Goal: Register for event/course

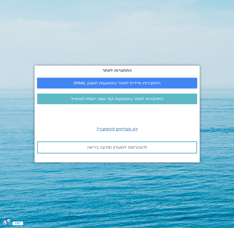
click at [146, 82] on span "התחברות מיידית לאתר באמצעות חשבון GMAIL" at bounding box center [116, 83] width 87 height 5
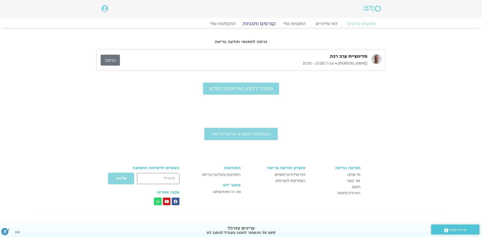
click at [260, 24] on link "קורסים ותכניות" at bounding box center [259, 24] width 45 height 6
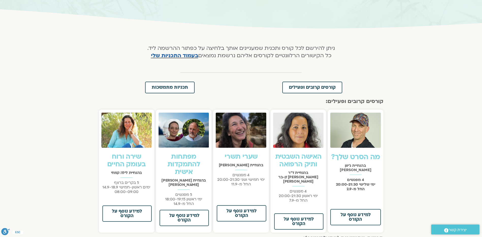
scroll to position [76, 0]
